Goal: Information Seeking & Learning: Learn about a topic

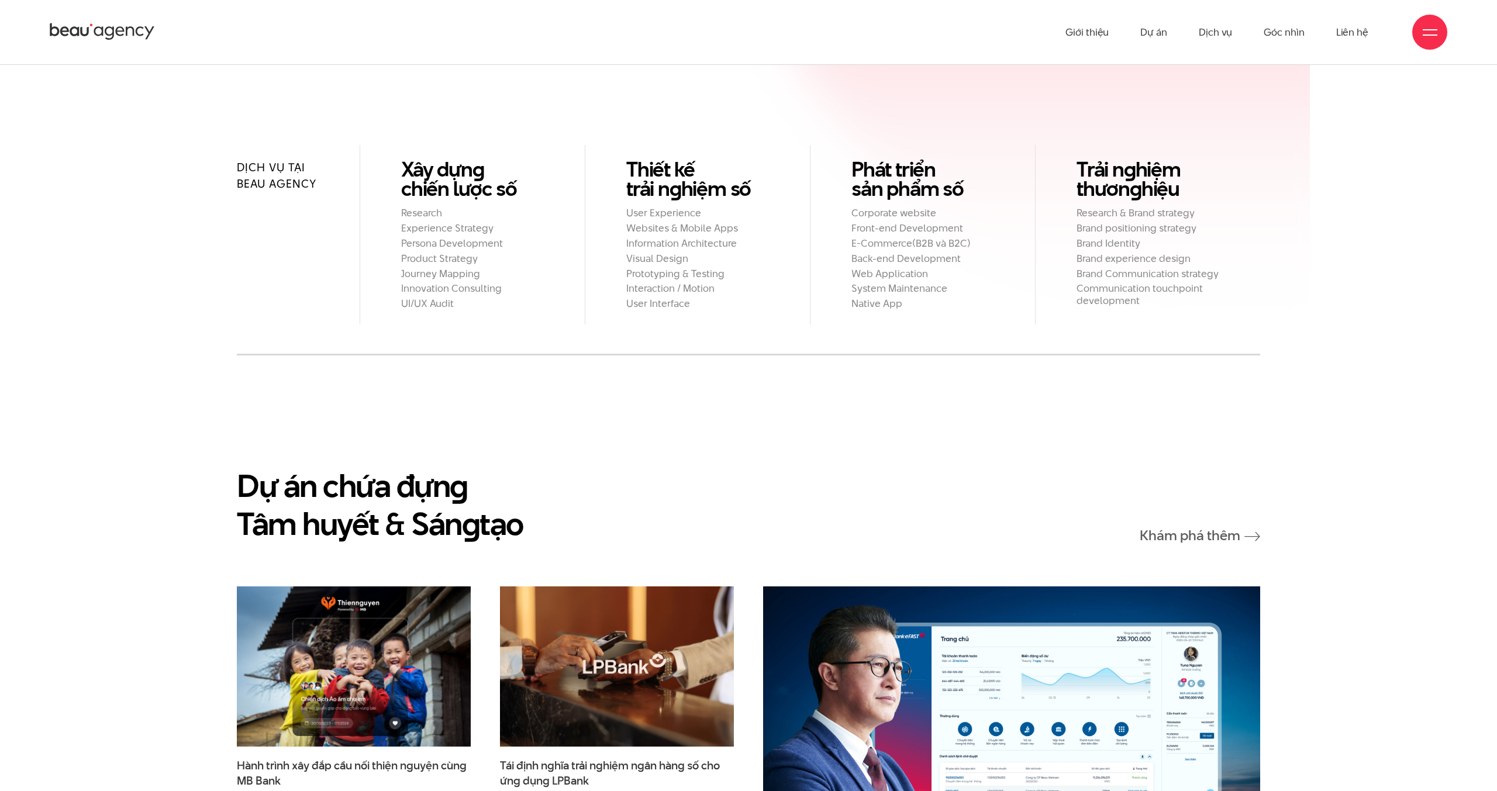
scroll to position [1486, 0]
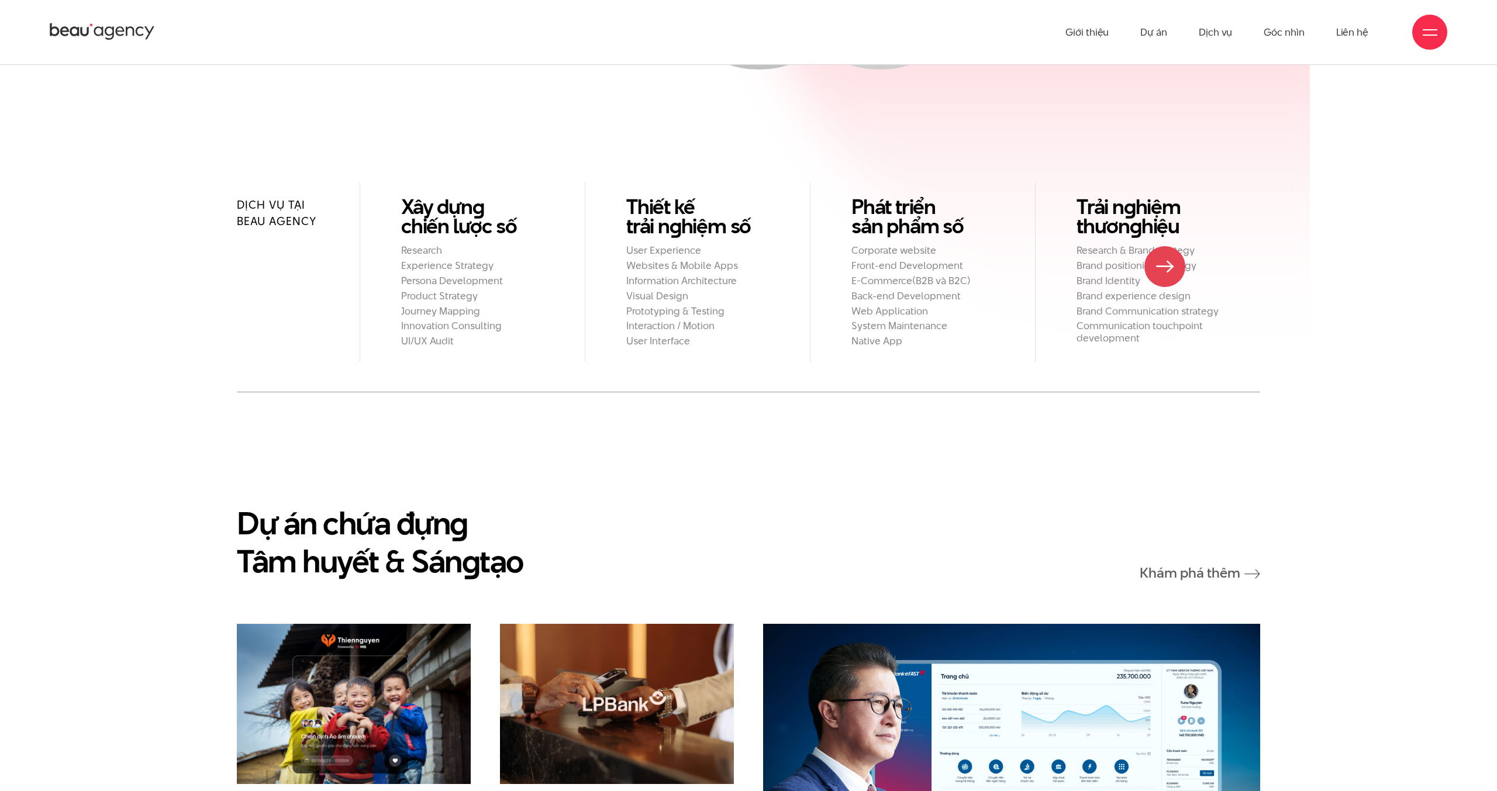
click at [1174, 290] on h2 "Brand experience design" at bounding box center [1148, 296] width 143 height 12
click at [668, 260] on h2 "Websites & Mobile Apps" at bounding box center [697, 266] width 143 height 12
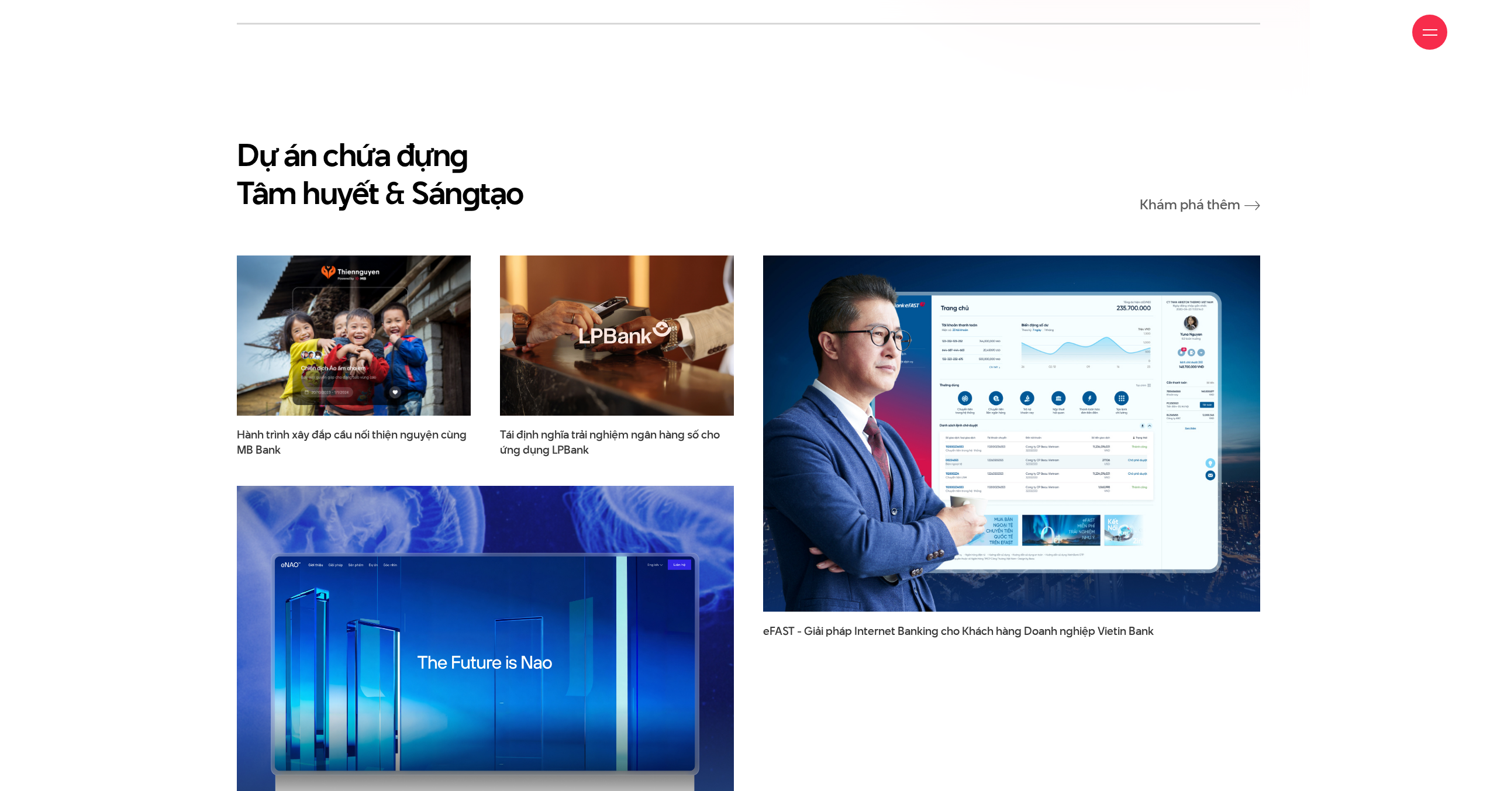
scroll to position [1872, 0]
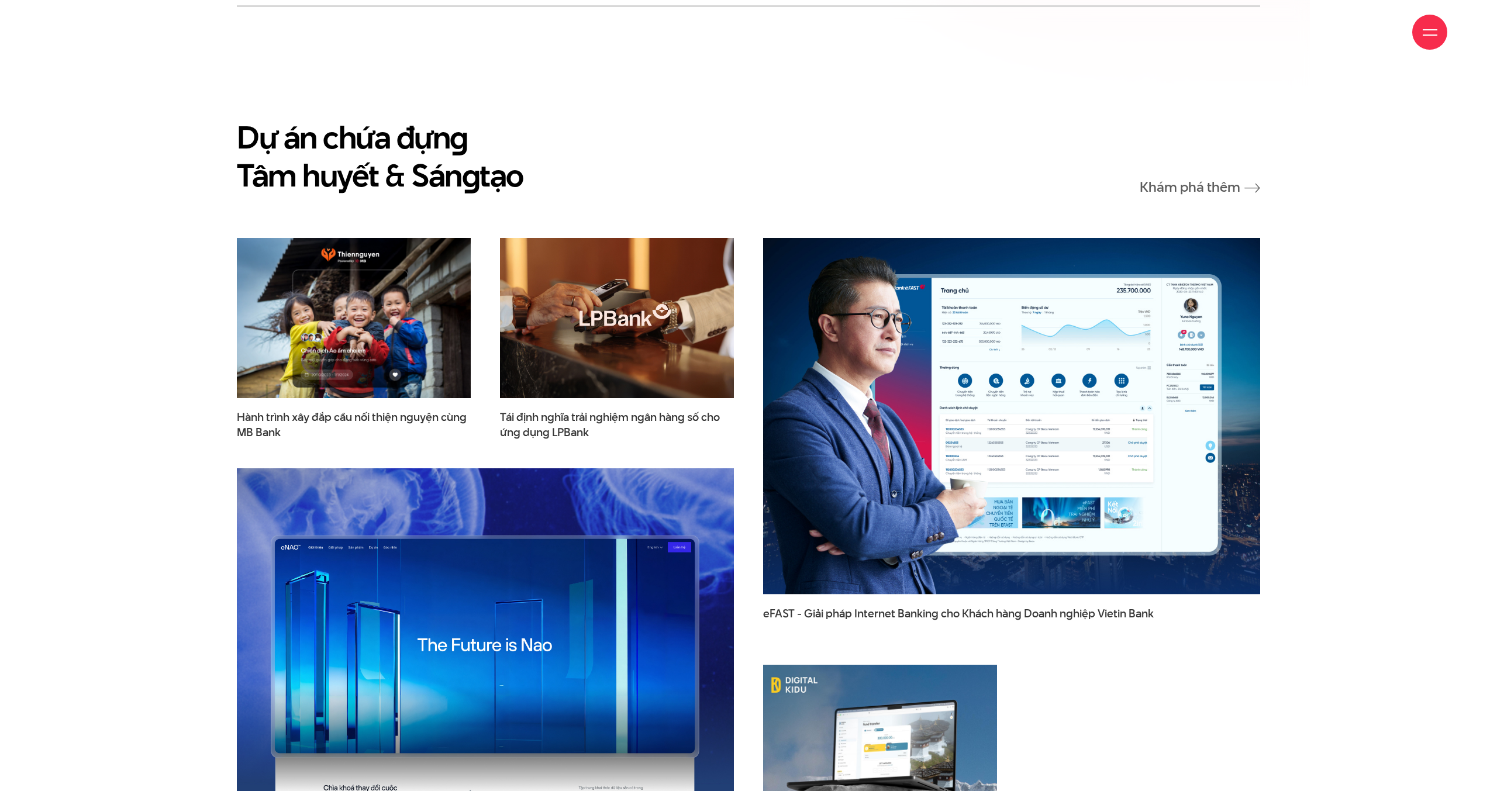
click at [654, 322] on img at bounding box center [616, 318] width 257 height 176
